Goal: Information Seeking & Learning: Learn about a topic

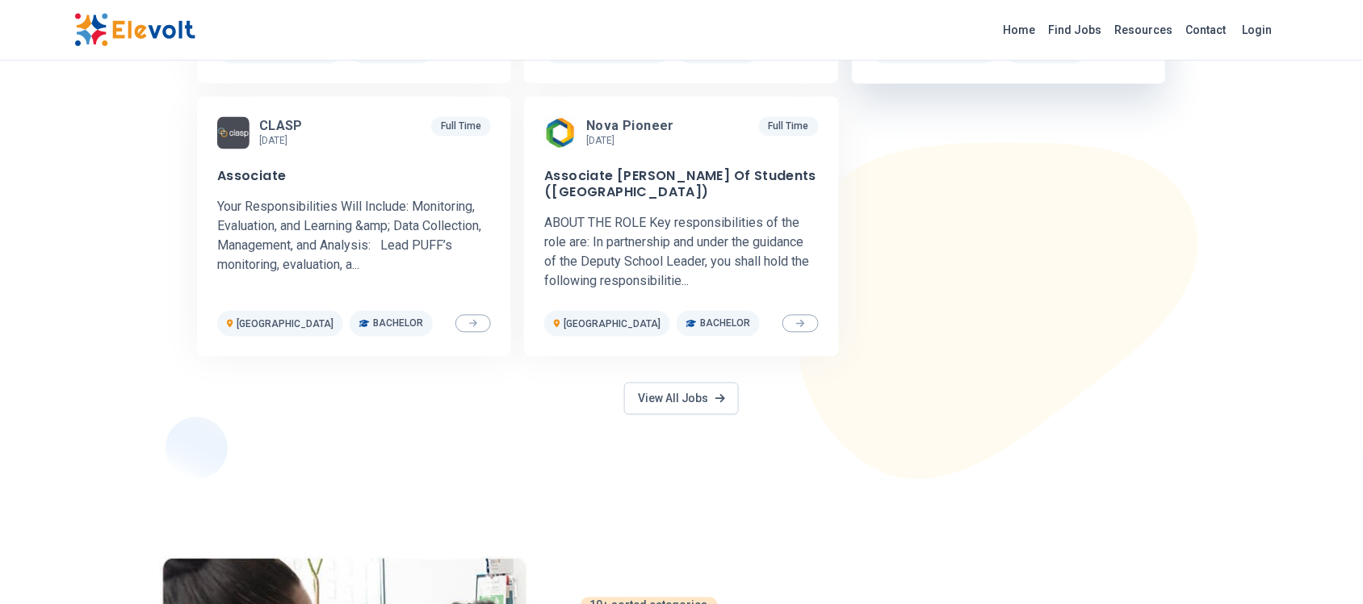
scroll to position [709, 0]
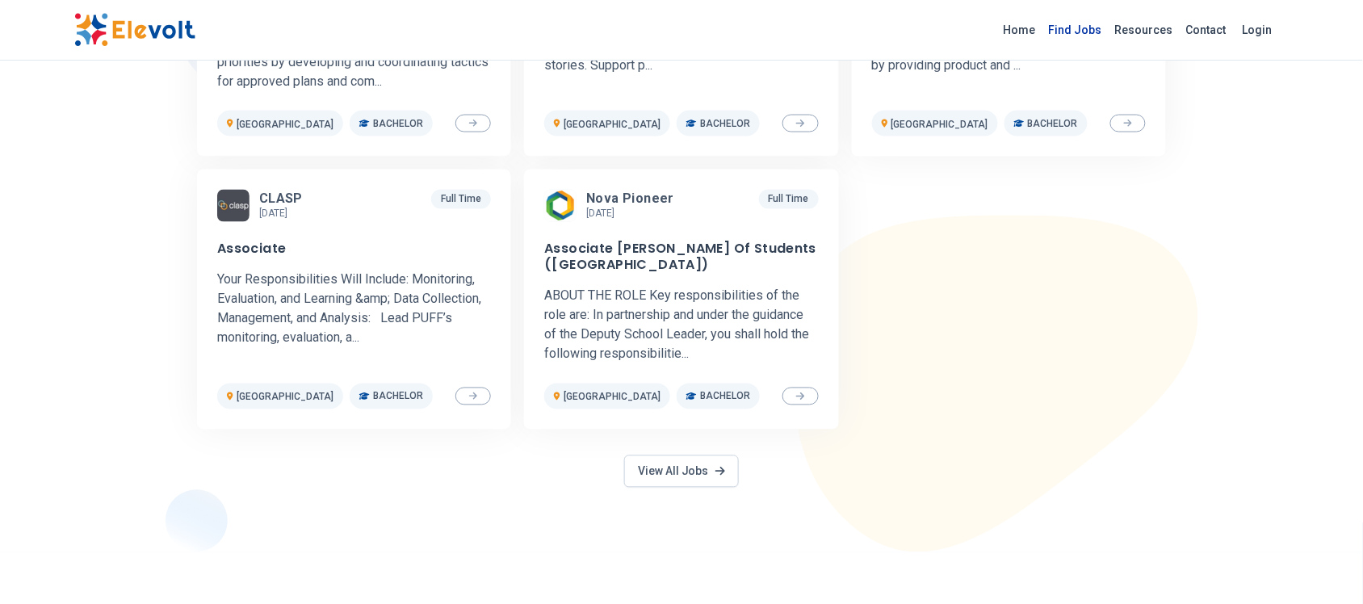
click at [1098, 35] on link "Find Jobs" at bounding box center [1075, 30] width 66 height 26
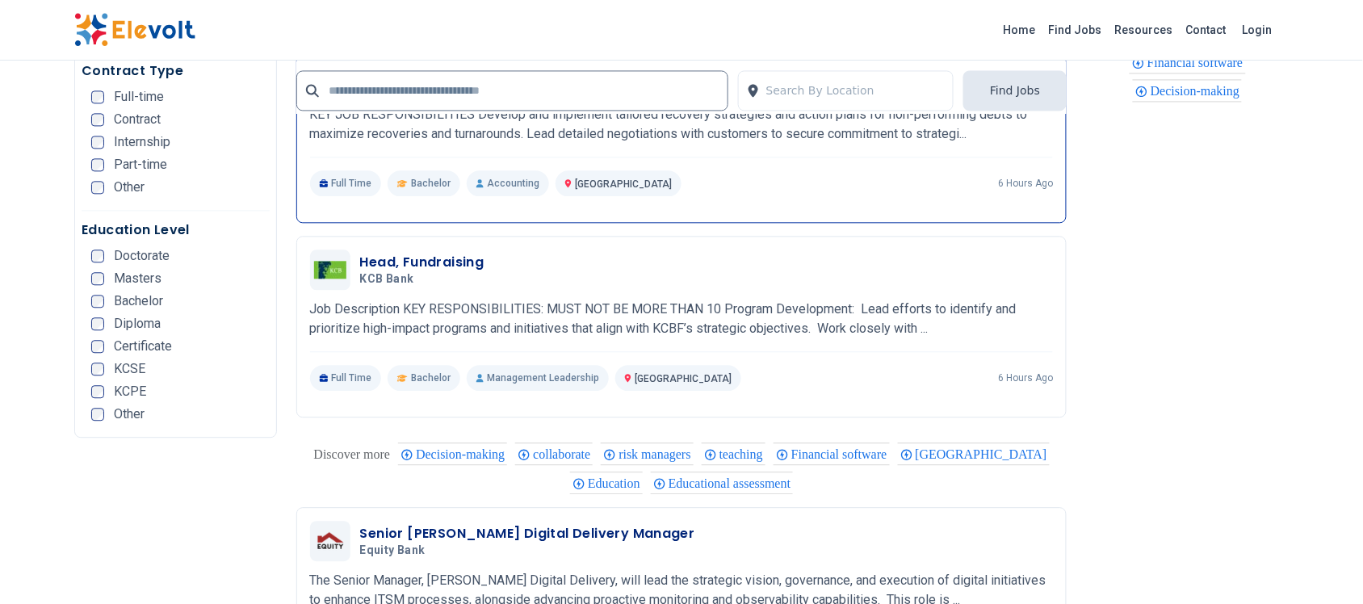
scroll to position [2825, 0]
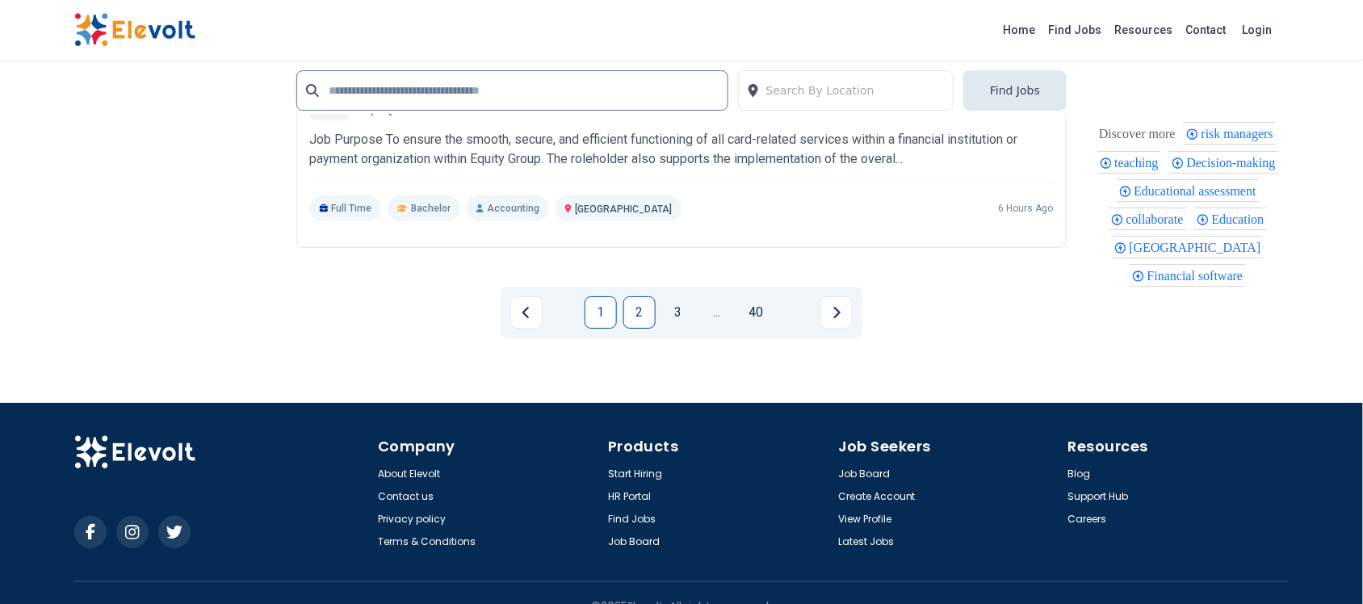
click at [634, 307] on link "2" at bounding box center [639, 312] width 32 height 32
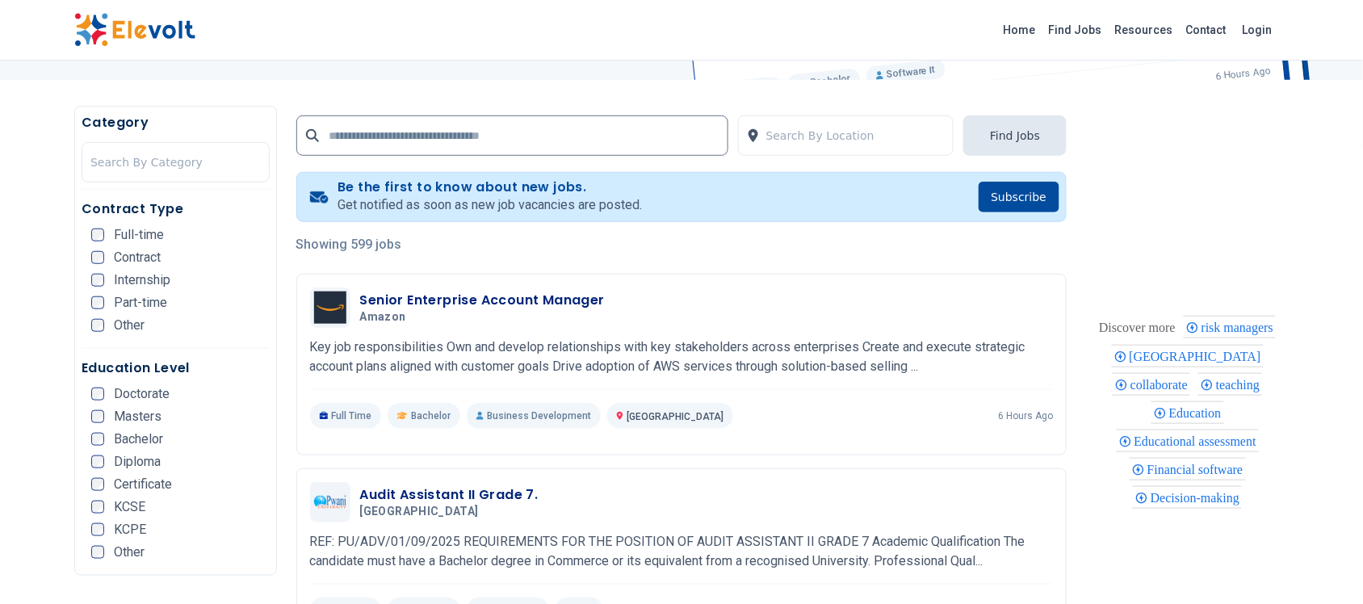
scroll to position [303, 0]
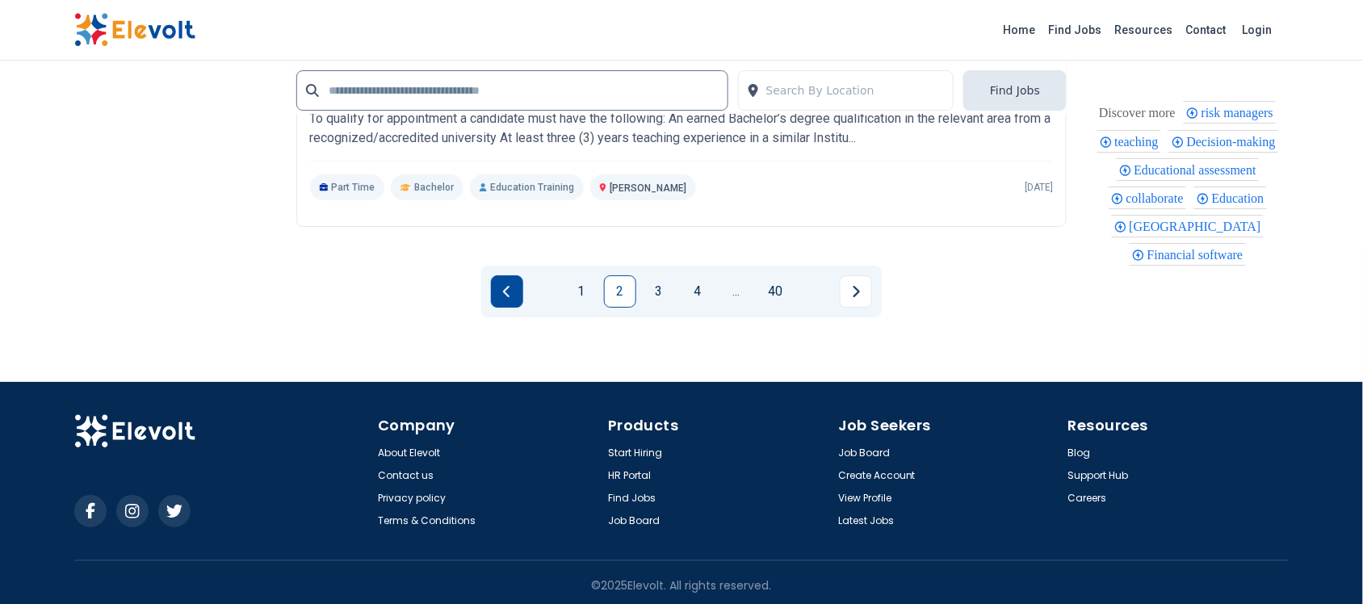
scroll to position [3456, 0]
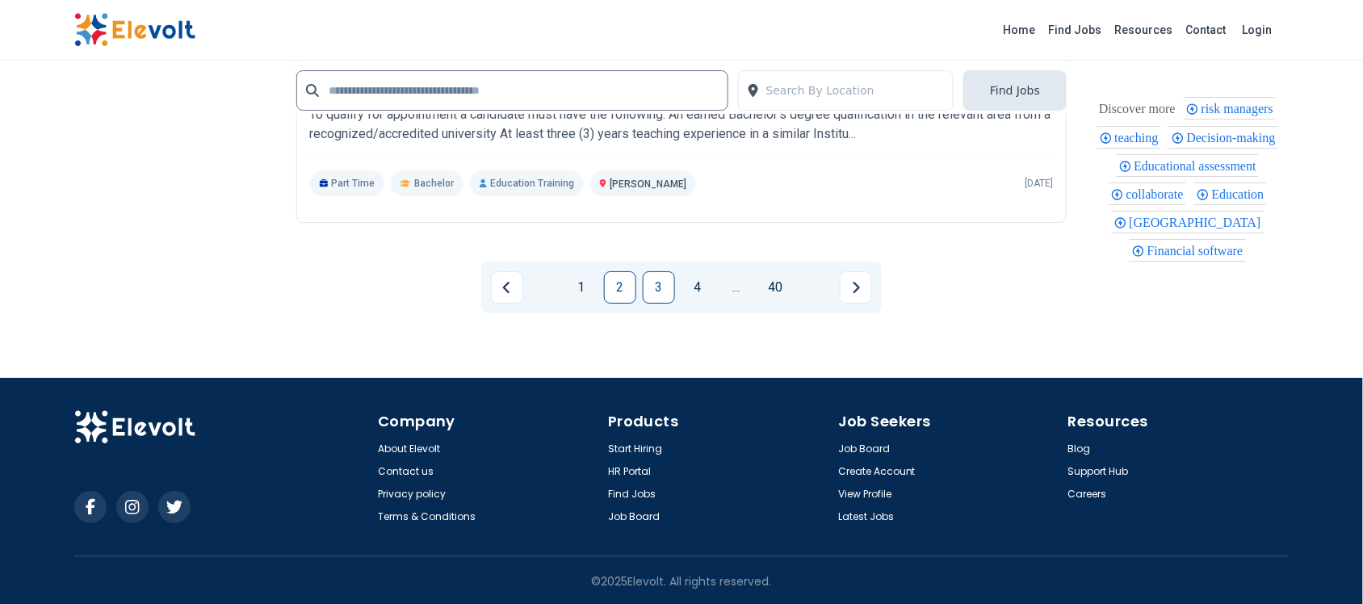
click at [660, 285] on link "3" at bounding box center [659, 287] width 32 height 32
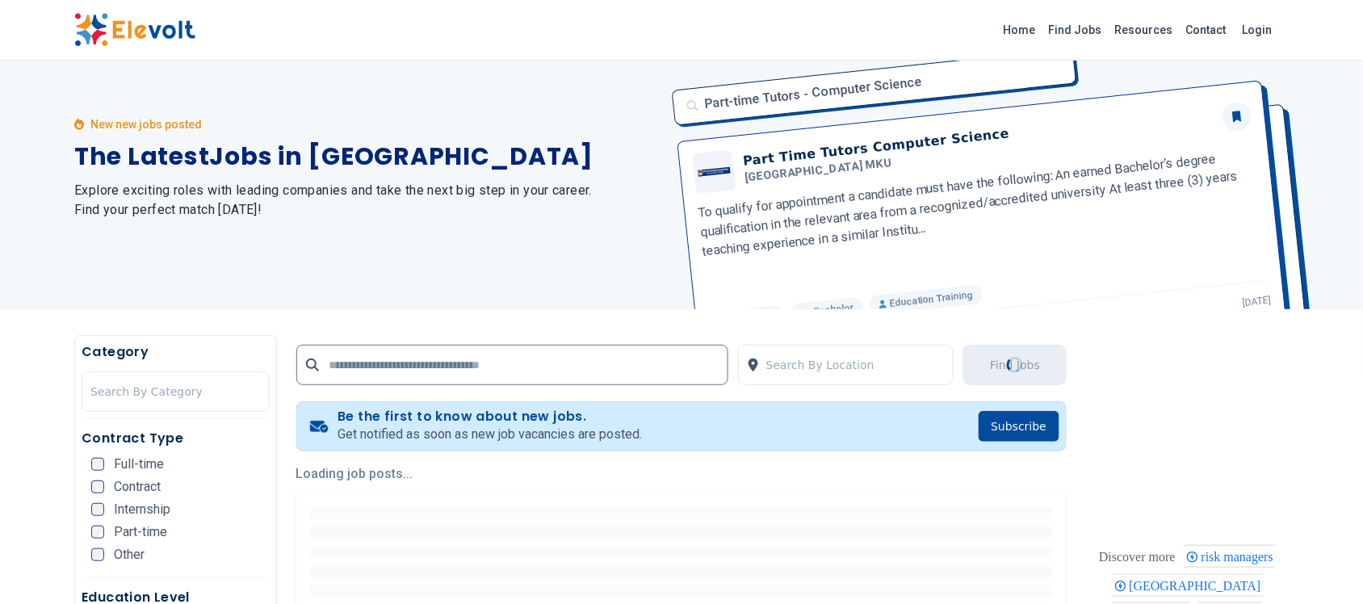
scroll to position [0, 0]
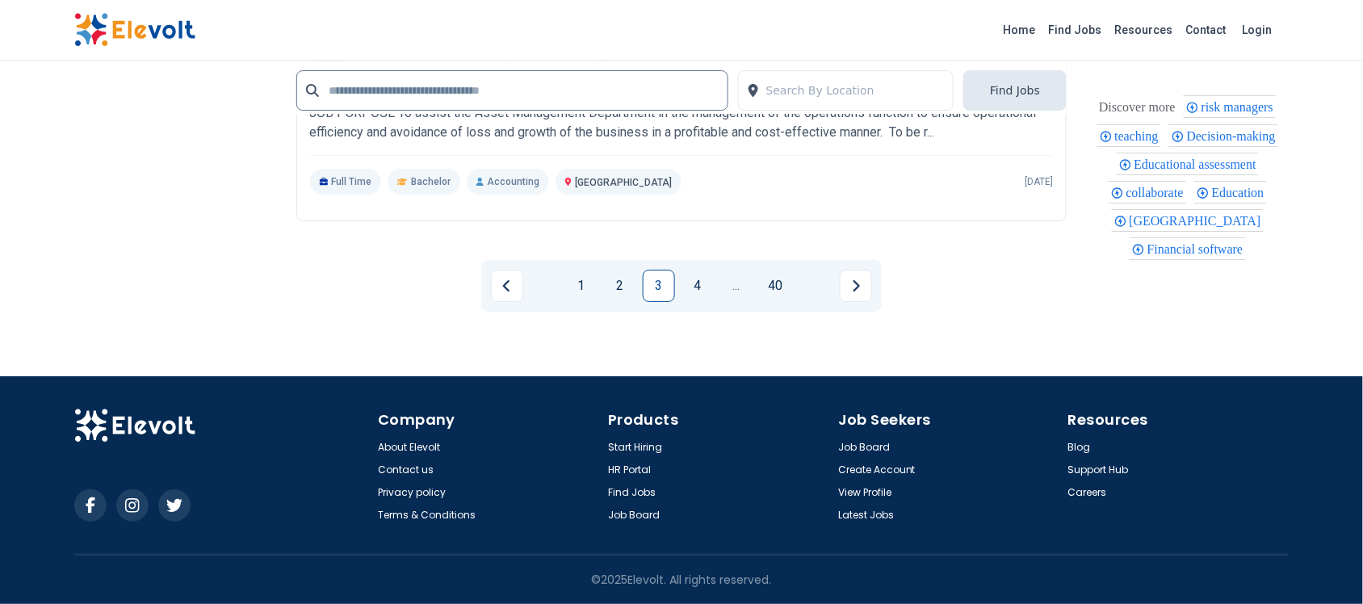
scroll to position [3456, 0]
click at [695, 281] on link "4" at bounding box center [697, 286] width 32 height 32
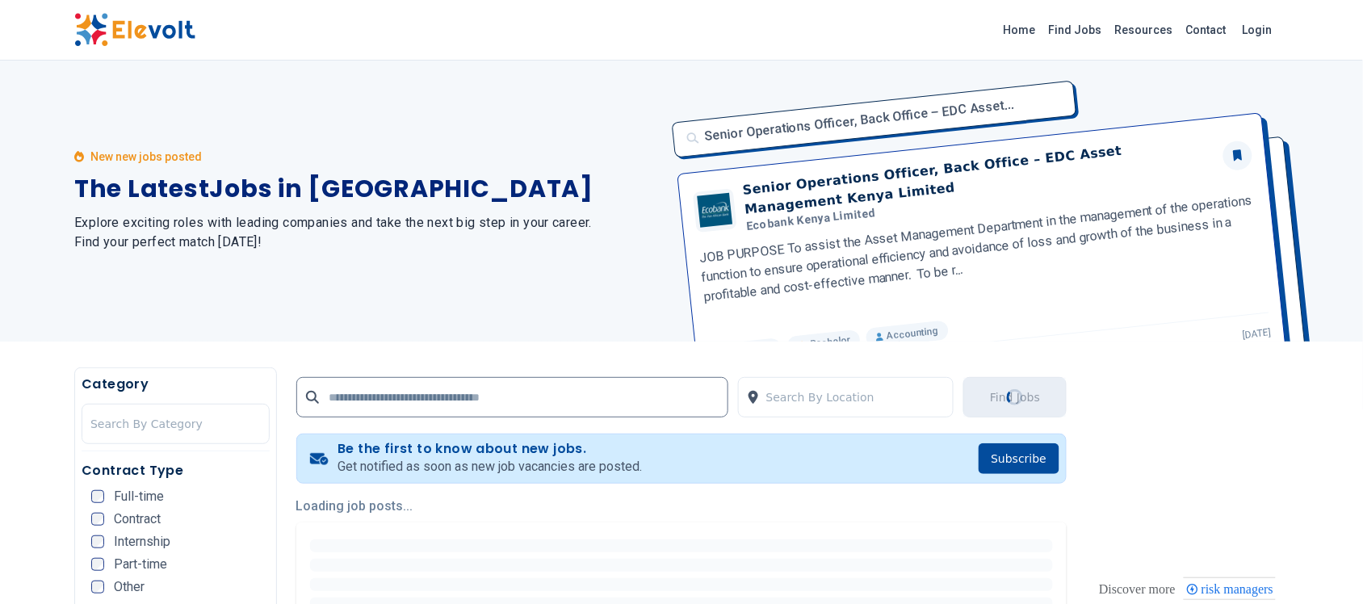
scroll to position [0, 0]
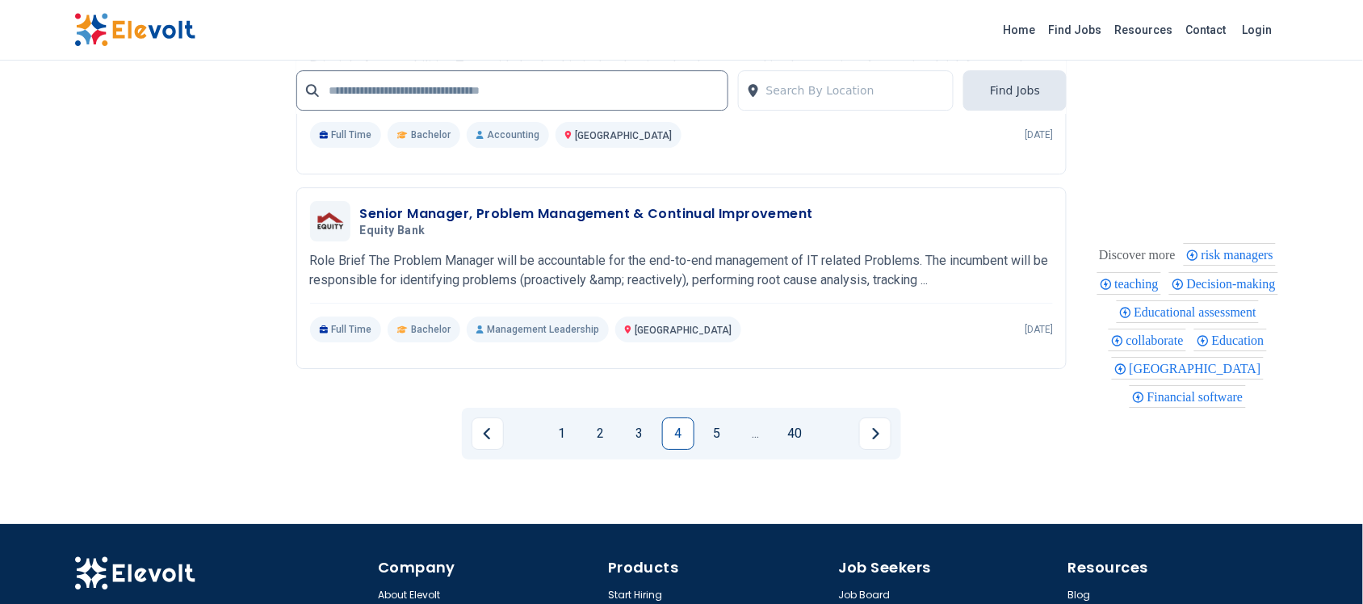
scroll to position [3330, 0]
